Goal: Obtain resource: Download file/media

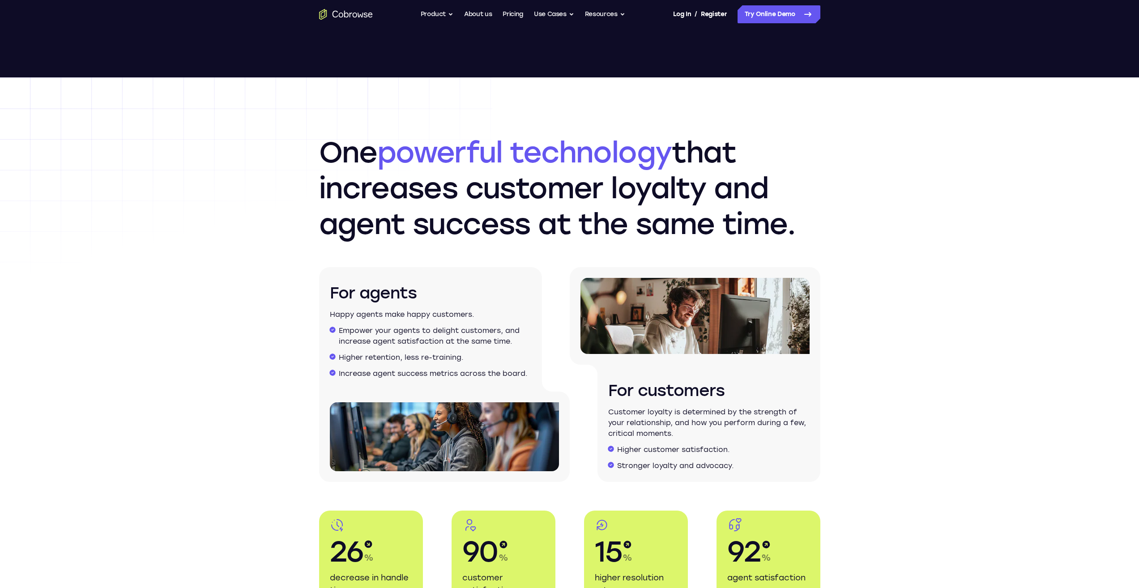
scroll to position [1208, 0]
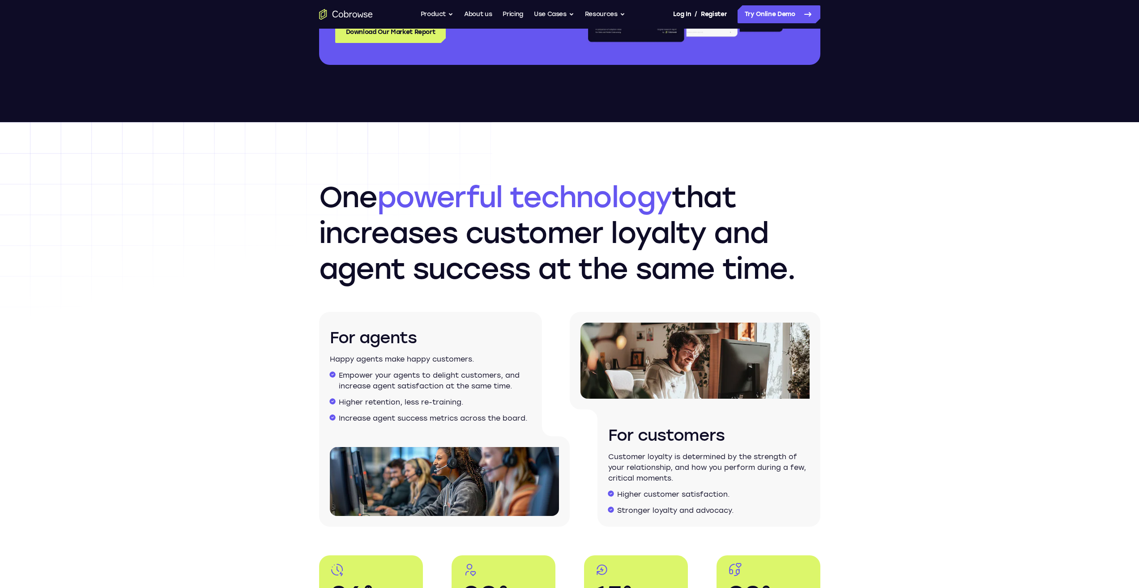
click at [403, 27] on nav "Go back Powerful, Flexible and Trustworthy. Avoid all extra friction for both A…" at bounding box center [569, 14] width 1139 height 29
click at [418, 27] on nav "Go back Powerful, Flexible and Trustworthy. Avoid all extra friction for both A…" at bounding box center [569, 14] width 1139 height 29
click at [355, 37] on link "Download Our Market Report" at bounding box center [390, 31] width 111 height 21
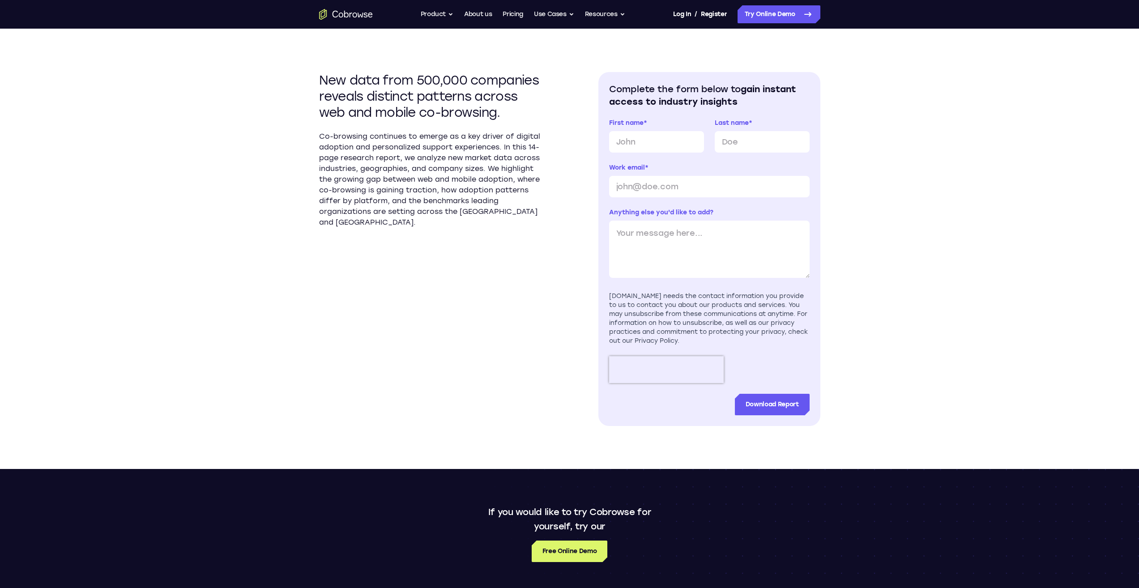
scroll to position [269, 0]
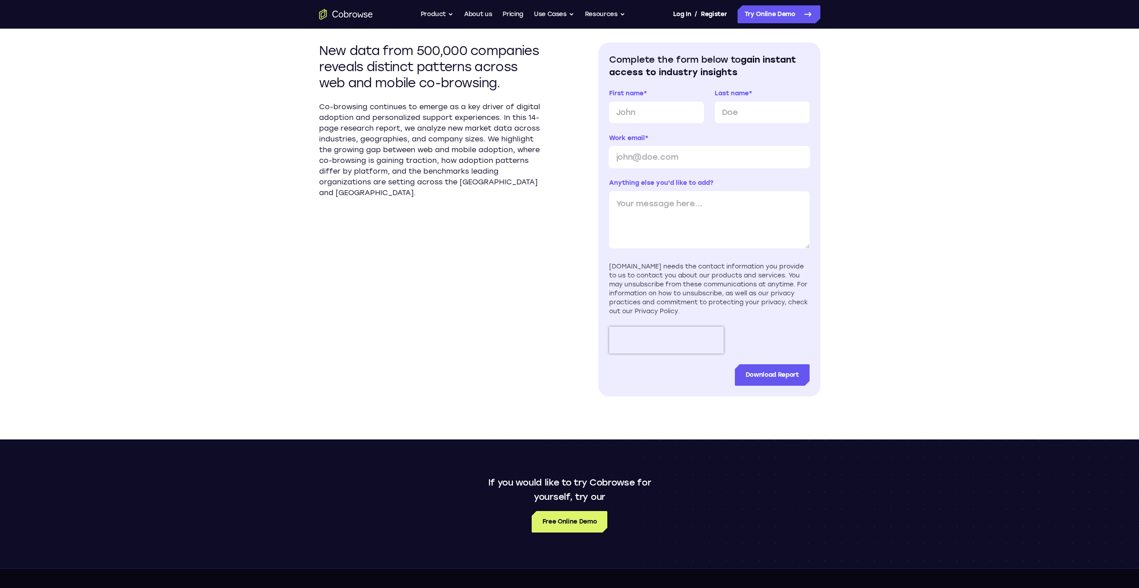
click at [781, 149] on input "Work email *" at bounding box center [709, 156] width 201 height 21
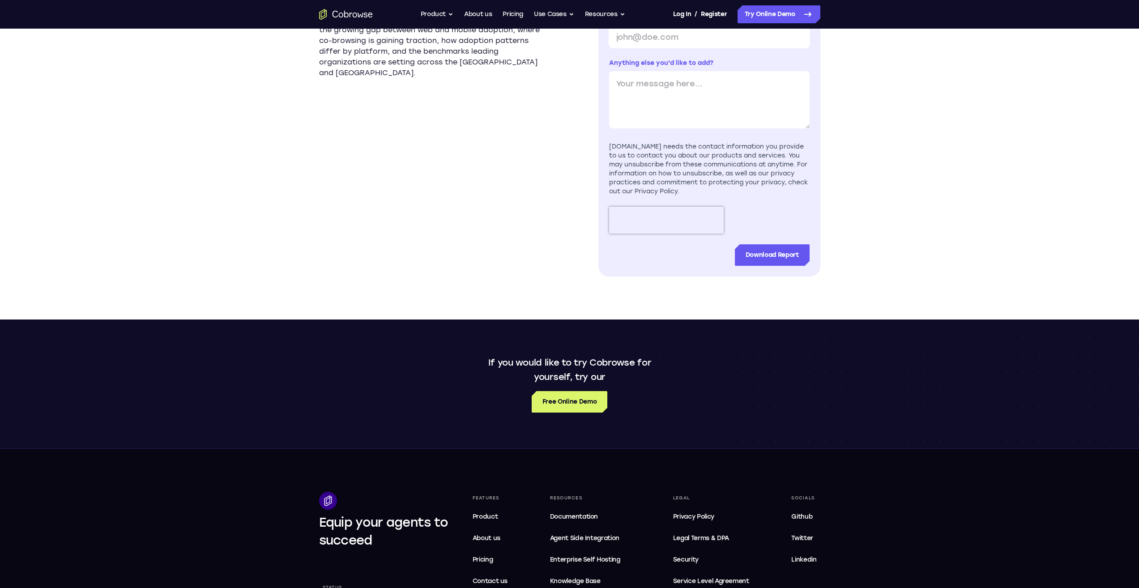
scroll to position [403, 0]
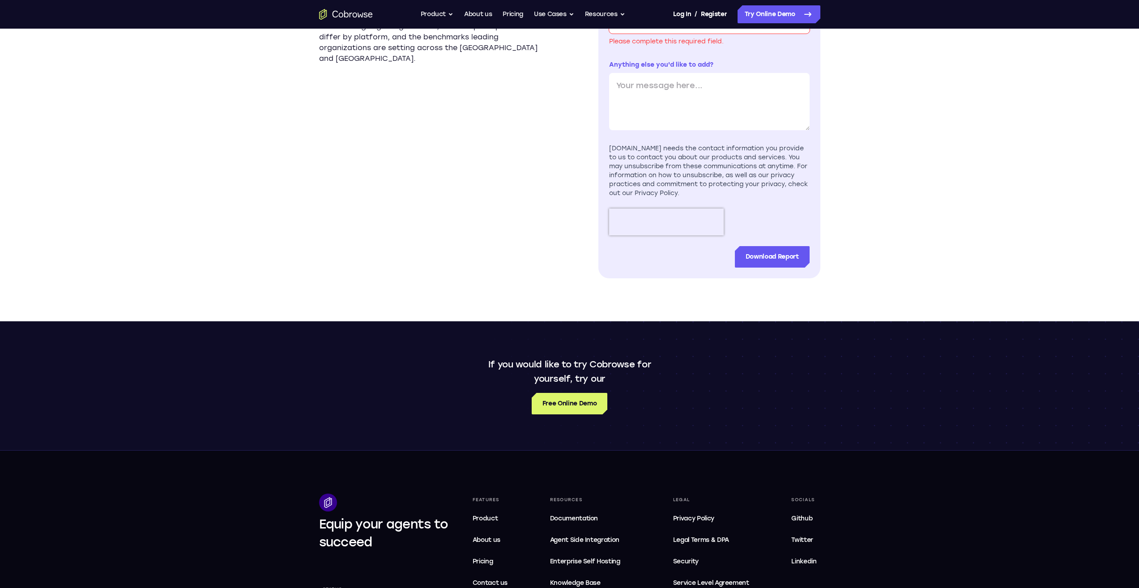
click at [645, 120] on form "First name * Last name * Work email * Please complete this required field. Anyt…" at bounding box center [709, 111] width 201 height 313
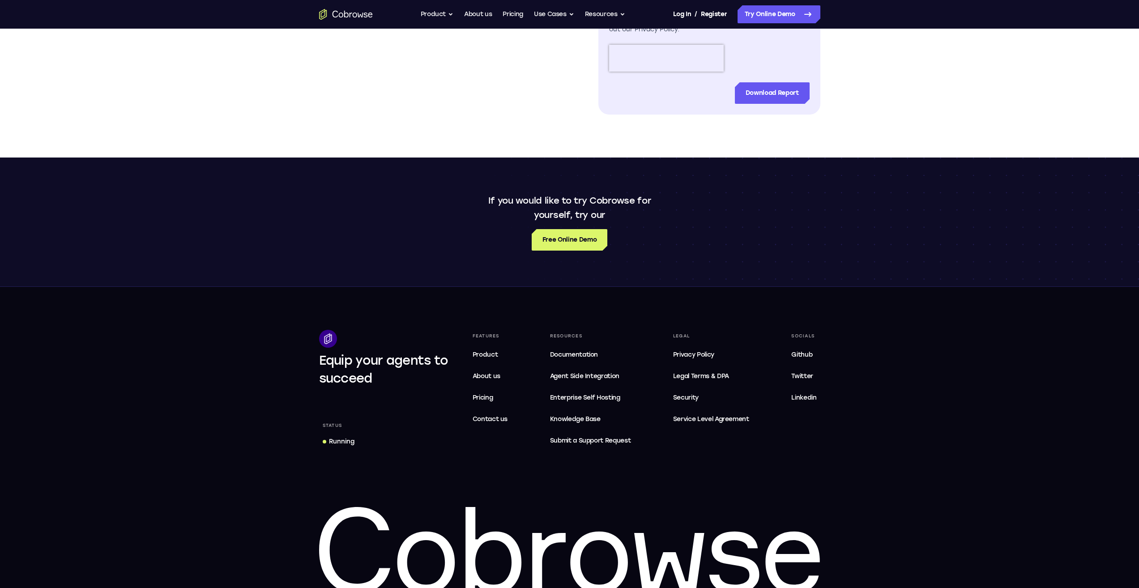
scroll to position [616, 0]
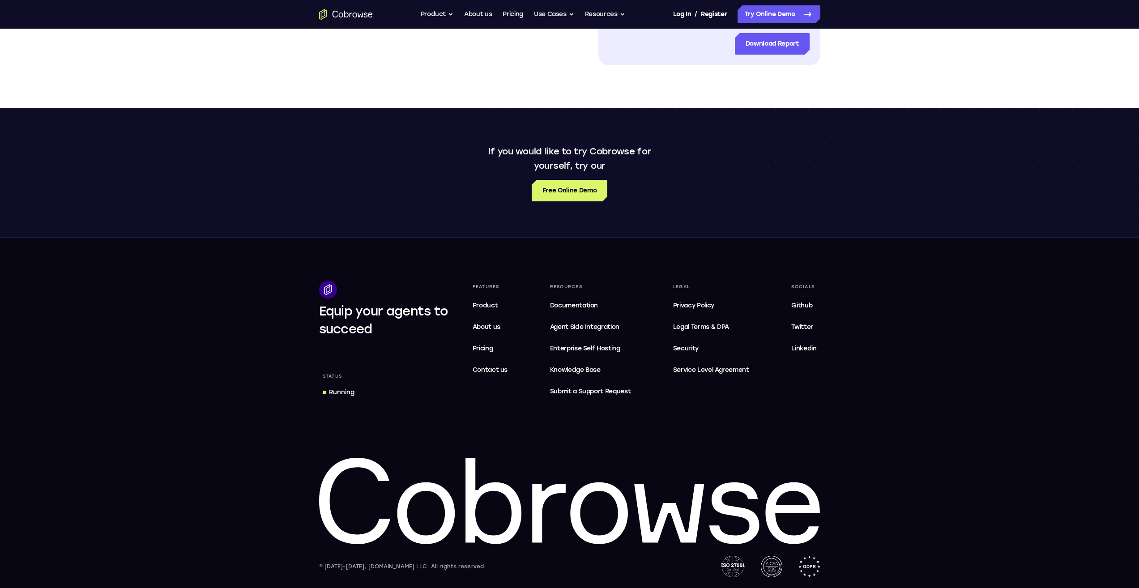
click at [513, 119] on div "If you would like to try Cobrowse for yourself, try our Free Online Demo" at bounding box center [569, 172] width 1139 height 129
click at [748, 373] on span "Service Level Agreement" at bounding box center [711, 370] width 76 height 11
